Goal: Task Accomplishment & Management: Use online tool/utility

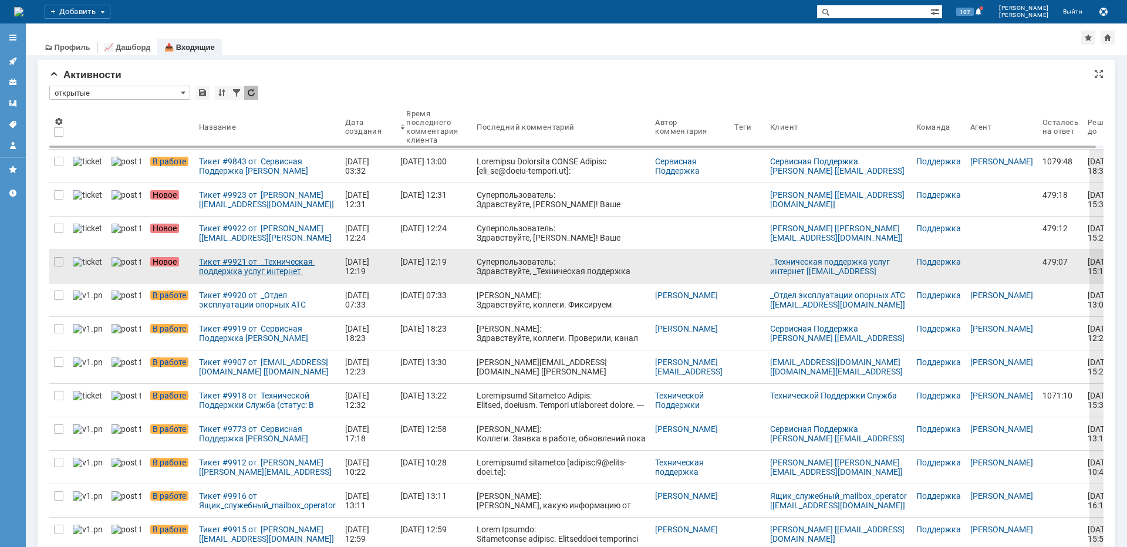
click at [214, 259] on div "Тикет #9921 от _Техническая поддержка услуг интернет [[EMAIL_ADDRESS][DOMAIN_NA…" at bounding box center [267, 266] width 137 height 19
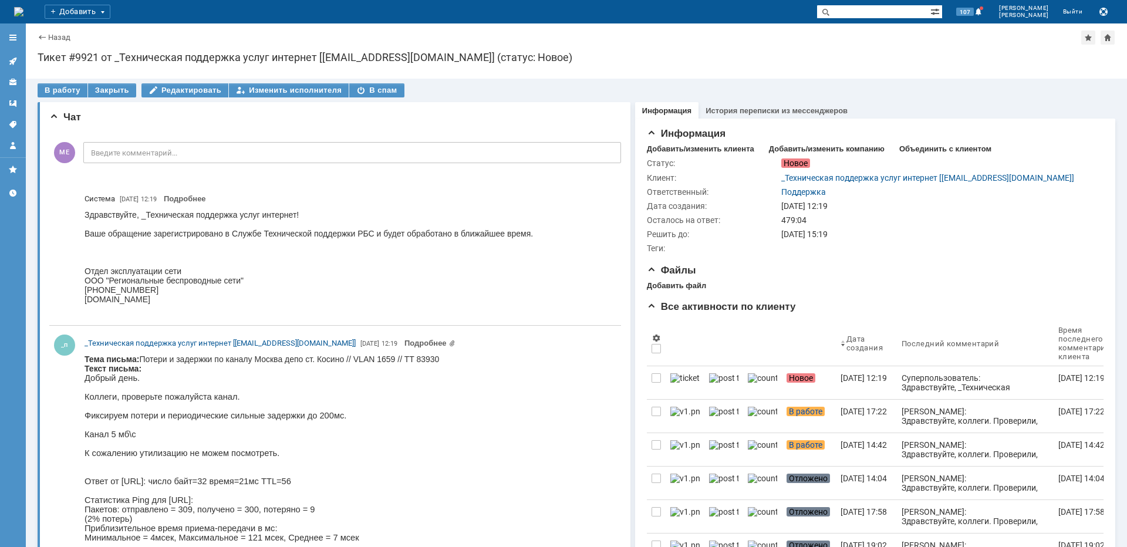
click at [337, 359] on body "Тема письма: Потери и задержки по каналу Москва депо ст. Косино // VLAN 1659 //…" at bounding box center [262, 501] width 355 height 293
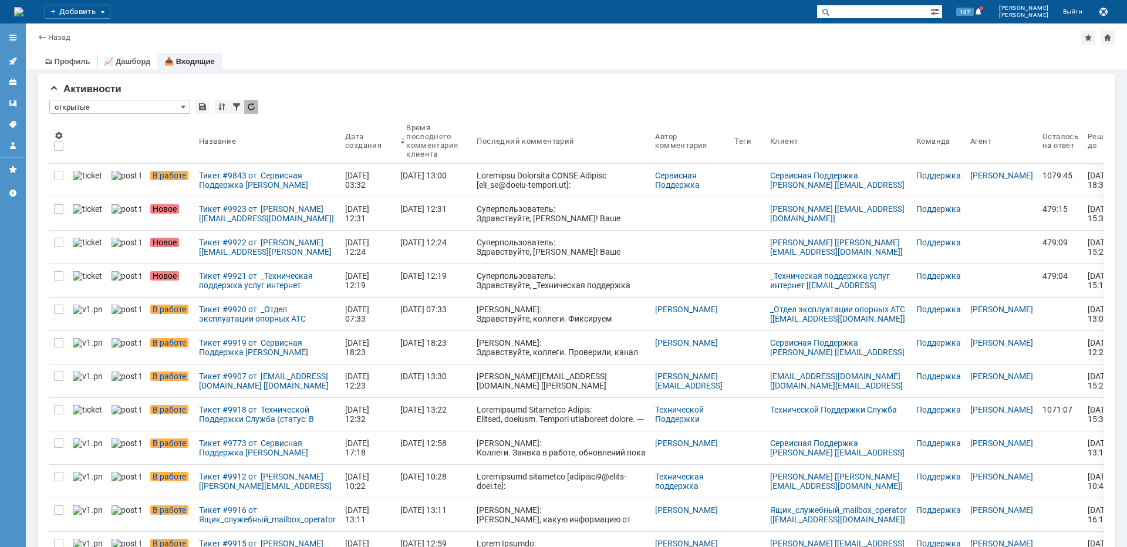
click at [495, 62] on div "🗂 Профиль 📈 Дашборд 📥 Входящие" at bounding box center [577, 61] width 1078 height 16
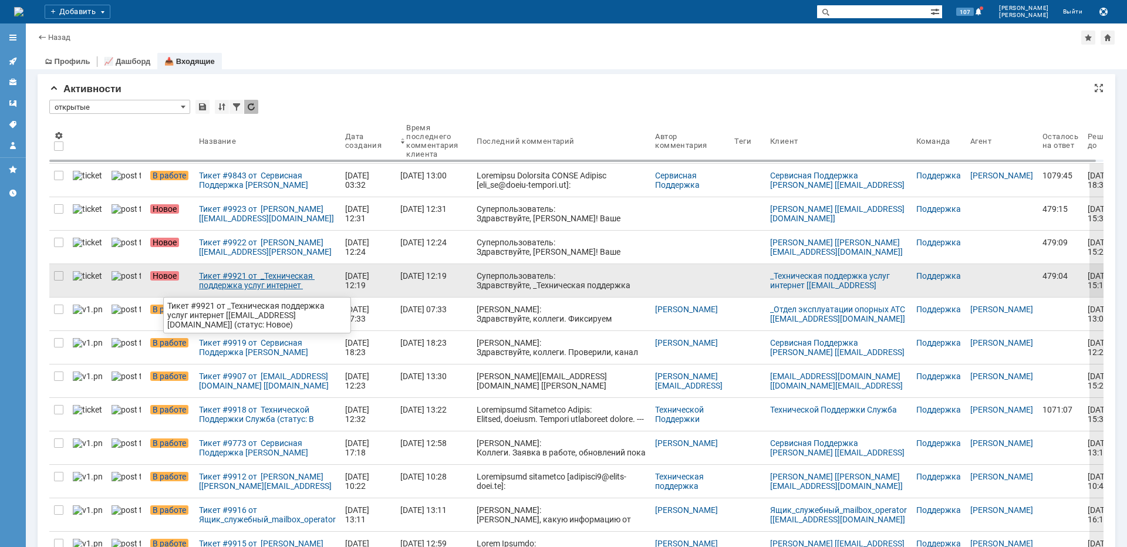
click at [223, 280] on div "Тикет #9921 от _Техническая поддержка услуг интернет [[EMAIL_ADDRESS][DOMAIN_NA…" at bounding box center [267, 280] width 137 height 19
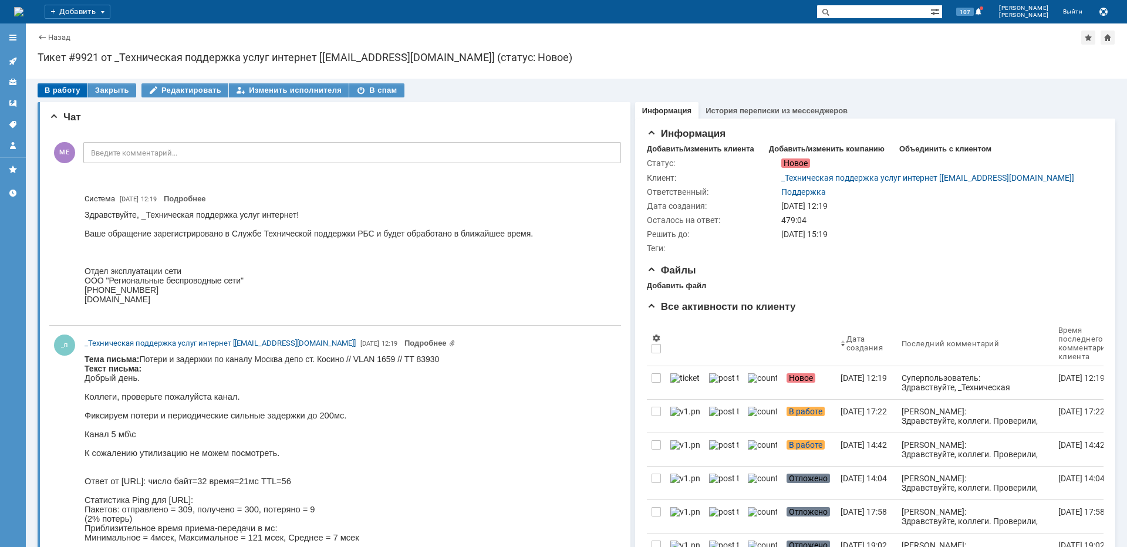
click at [68, 96] on div "В работу" at bounding box center [63, 90] width 50 height 14
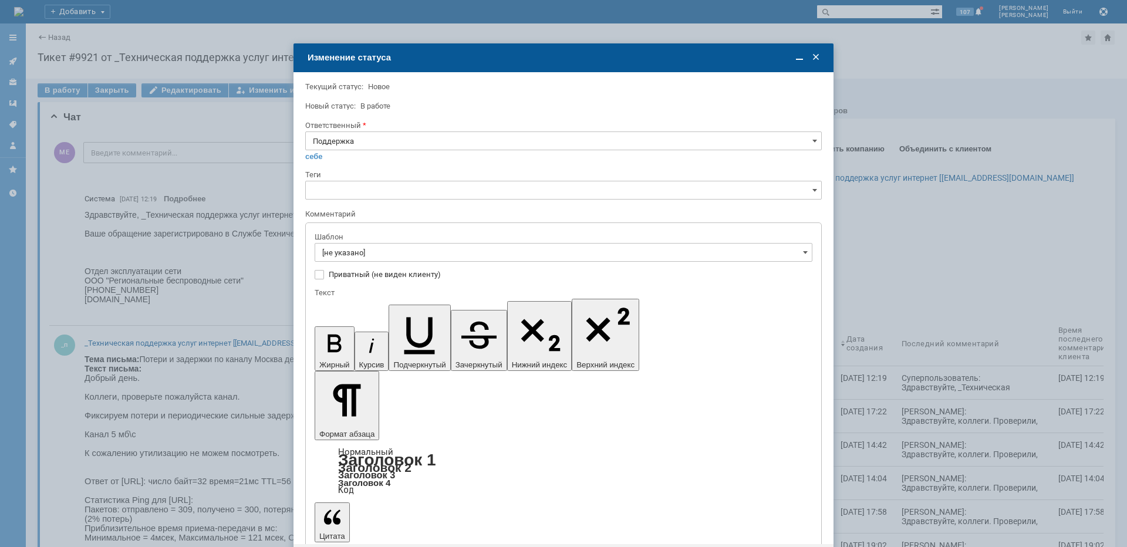
click at [428, 147] on input "Поддержка" at bounding box center [563, 140] width 517 height 19
click at [373, 261] on span "[PERSON_NAME]" at bounding box center [563, 259] width 501 height 9
type input "[PERSON_NAME]"
click at [376, 254] on input "[не указано]" at bounding box center [564, 252] width 498 height 19
type input "[PERSON_NAME]"
